Goal: Information Seeking & Learning: Learn about a topic

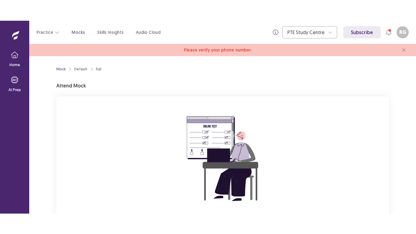
scroll to position [61, 0]
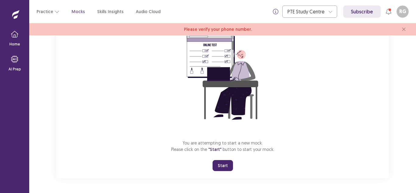
click at [227, 167] on button "Start" at bounding box center [222, 165] width 20 height 11
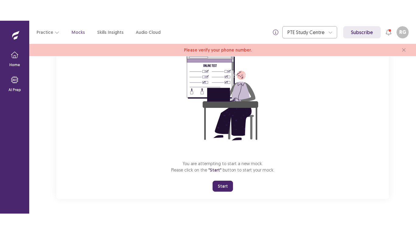
scroll to position [19, 0]
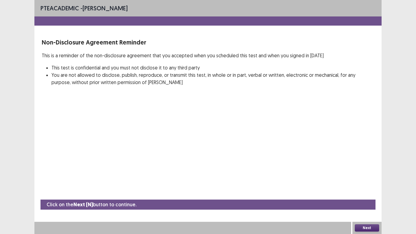
click at [366, 192] on button "Next" at bounding box center [366, 227] width 24 height 7
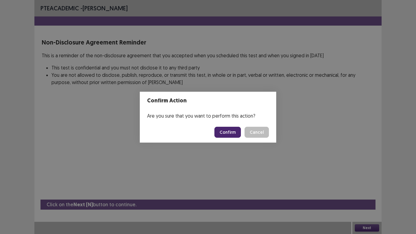
click at [233, 132] on button "Confirm" at bounding box center [227, 132] width 26 height 11
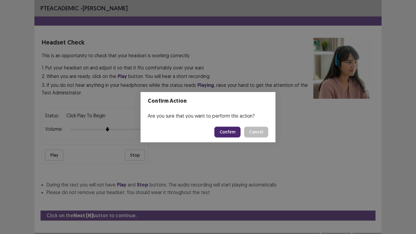
scroll to position [11, 0]
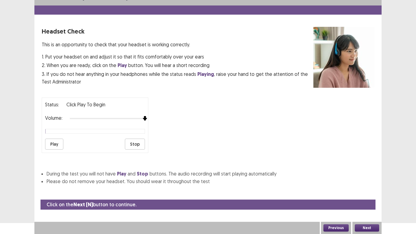
click at [143, 117] on div at bounding box center [107, 118] width 75 height 5
click at [55, 139] on button "Play" at bounding box center [54, 143] width 18 height 11
click at [372, 192] on button "Next" at bounding box center [366, 227] width 24 height 7
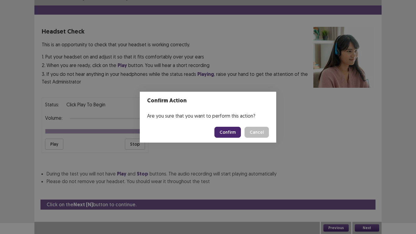
click at [233, 133] on button "Confirm" at bounding box center [227, 132] width 26 height 11
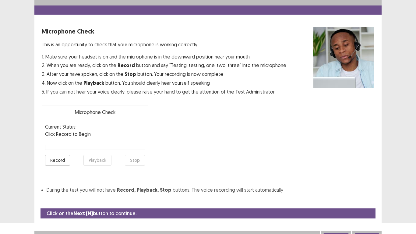
scroll to position [17, 0]
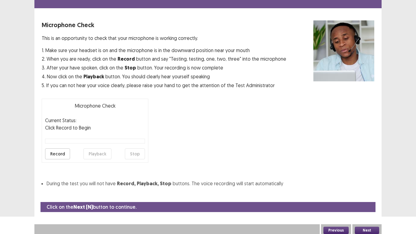
click at [108, 141] on div at bounding box center [95, 140] width 100 height 5
click at [370, 192] on button "Next" at bounding box center [366, 229] width 24 height 7
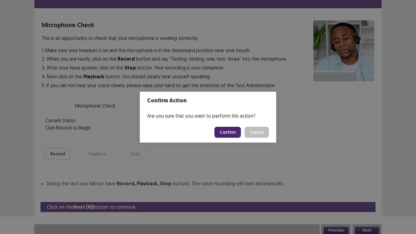
click at [232, 132] on button "Confirm" at bounding box center [227, 132] width 26 height 11
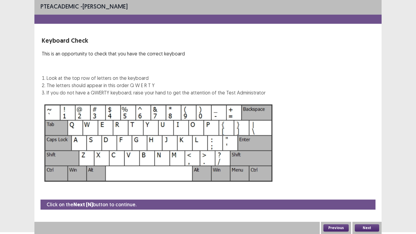
scroll to position [2, 0]
click at [371, 192] on div "Next" at bounding box center [366, 227] width 29 height 12
click at [364, 192] on button "Next" at bounding box center [366, 227] width 24 height 7
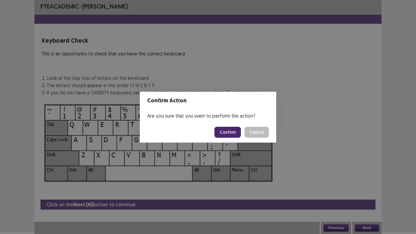
click at [234, 134] on button "Confirm" at bounding box center [227, 132] width 26 height 11
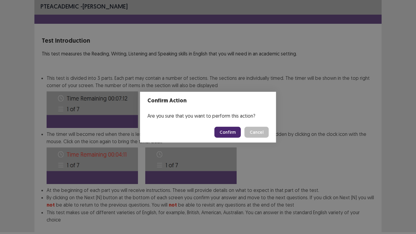
scroll to position [33, 0]
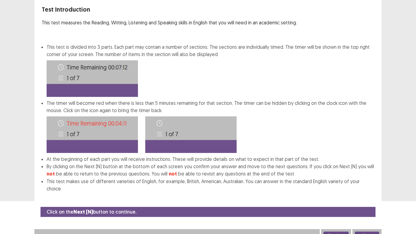
click at [356, 192] on button "Next" at bounding box center [366, 234] width 24 height 7
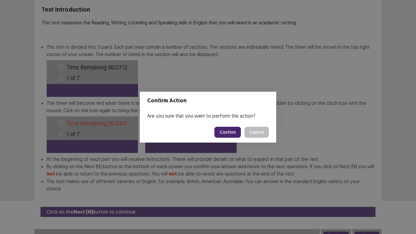
click at [235, 129] on button "Confirm" at bounding box center [227, 132] width 26 height 11
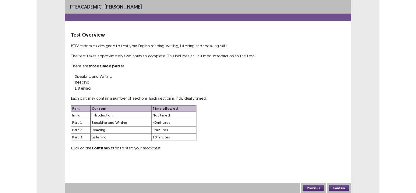
scroll to position [0, 0]
